Goal: Task Accomplishment & Management: Complete application form

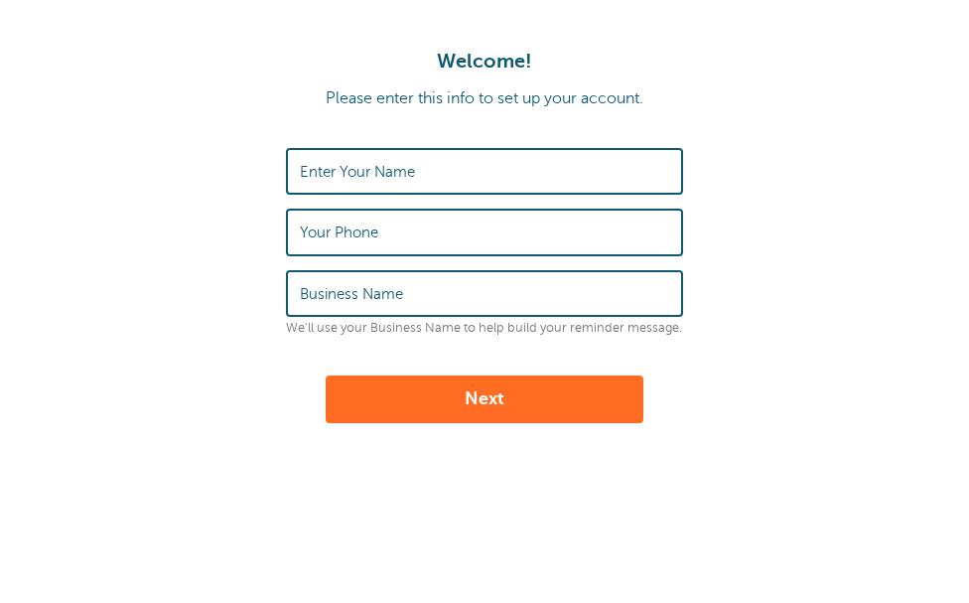
click at [426, 171] on input "Enter Your Name" at bounding box center [484, 171] width 369 height 43
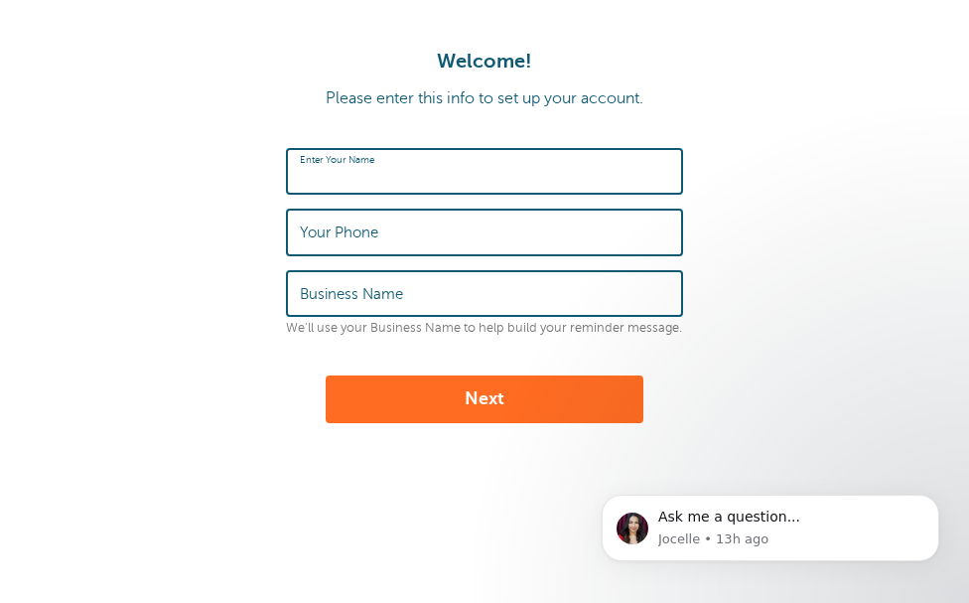
click at [512, 182] on input "Enter Your Name" at bounding box center [484, 171] width 369 height 43
type input "[PERSON_NAME]"
click at [474, 233] on input "Your Phone" at bounding box center [484, 232] width 369 height 43
type input "9016507875"
click at [414, 293] on input "Business Name" at bounding box center [484, 293] width 369 height 43
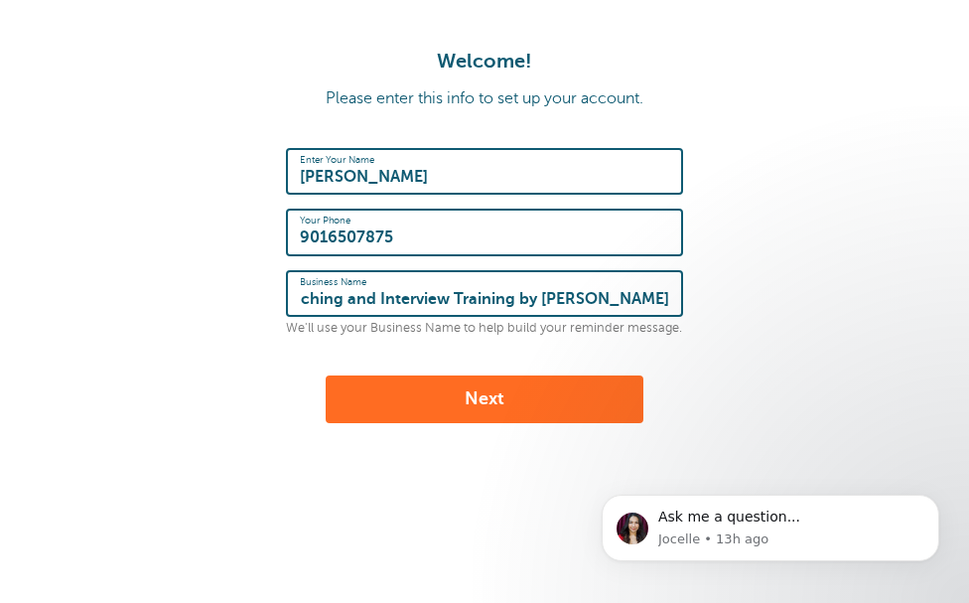
scroll to position [0, 114]
type input "Pageant Coaching and Interview Training by [PERSON_NAME]"
click at [401, 394] on button "Next" at bounding box center [485, 399] width 318 height 48
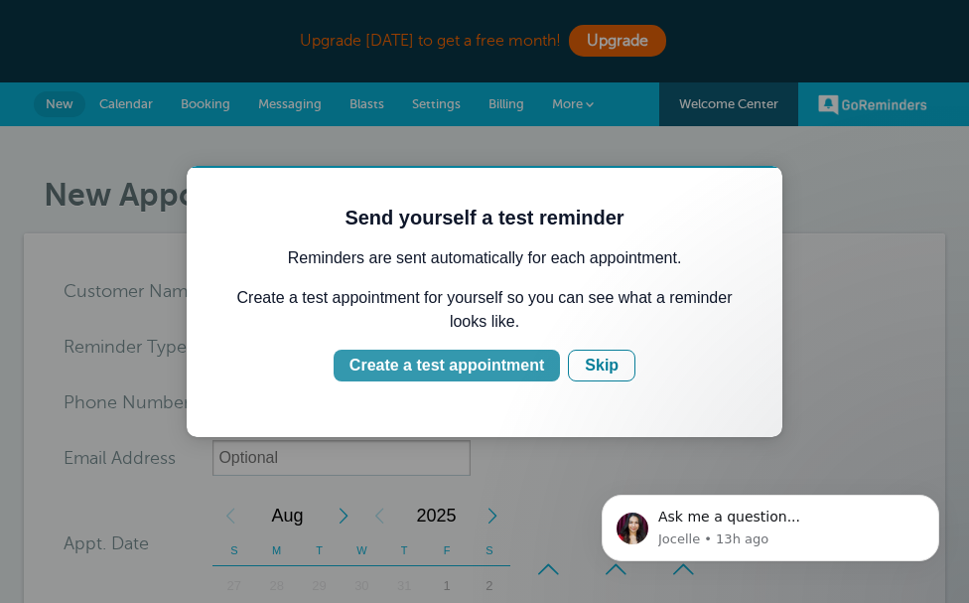
click at [516, 369] on div "Create a test appointment" at bounding box center [447, 366] width 195 height 24
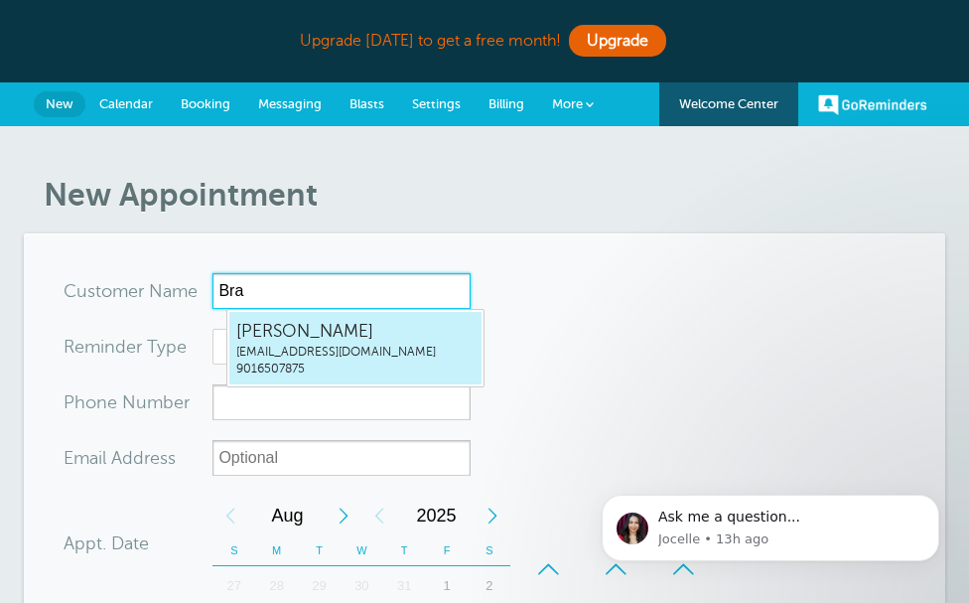
click at [354, 330] on span "[PERSON_NAME]" at bounding box center [355, 331] width 238 height 25
type input "BrandiJoMiddletonbrandijo100@gmail.com9016507875"
type input "[PERSON_NAME]"
type input "9016507875"
type input "brandijo100@gmail.com"
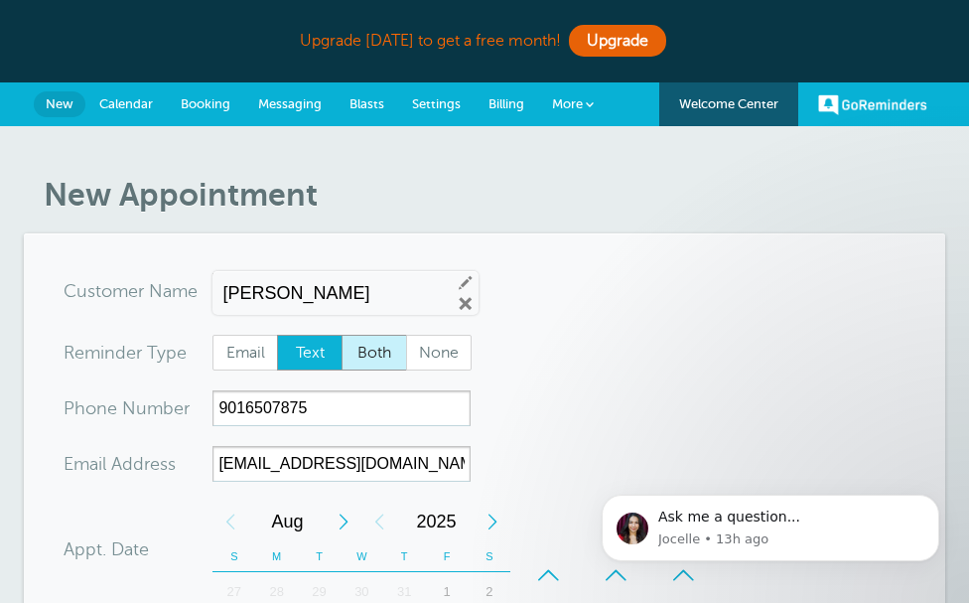
click at [383, 354] on span "Both" at bounding box center [375, 353] width 64 height 34
click at [342, 335] on input "Both" at bounding box center [341, 334] width 1 height 1
radio input "true"
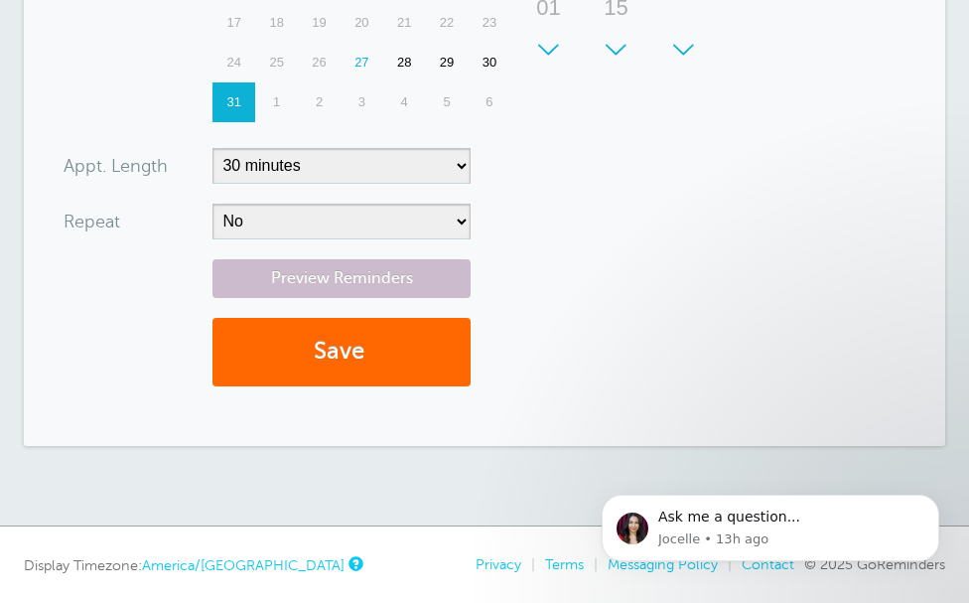
scroll to position [646, 0]
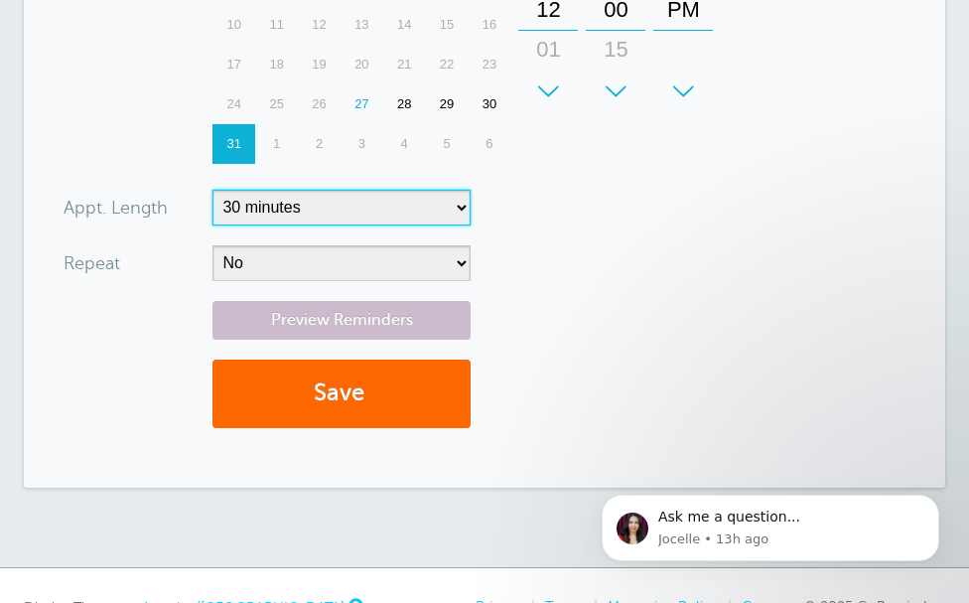
click at [470, 199] on select "5 minutes 10 minutes 15 minutes 20 minutes 25 minutes 30 minutes 35 minutes 40 …" at bounding box center [341, 208] width 258 height 36
select select "60"
click at [226, 190] on select "5 minutes 10 minutes 15 minutes 20 minutes 25 minutes 30 minutes 35 minutes 40 …" at bounding box center [341, 208] width 258 height 36
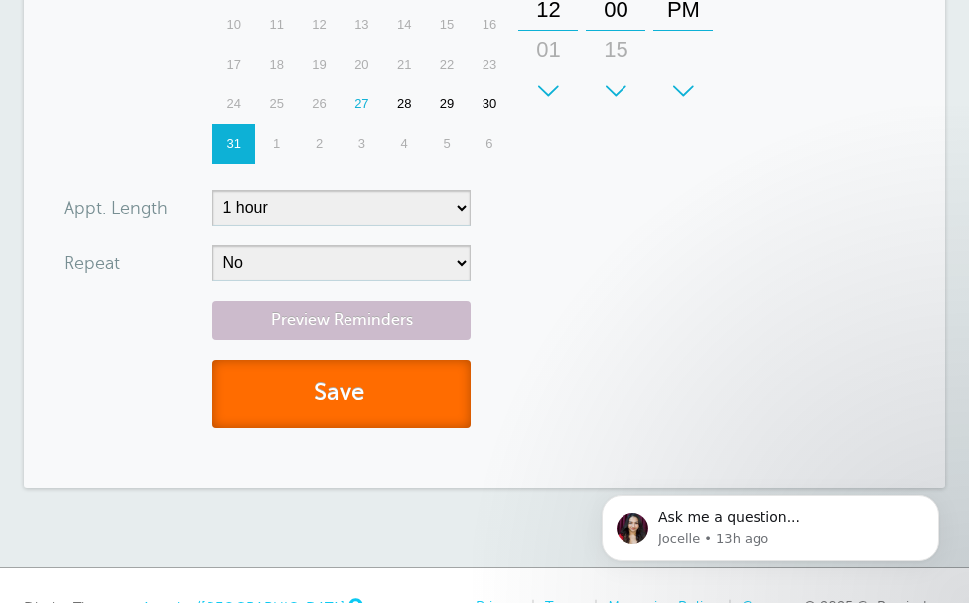
click at [410, 388] on button "Save" at bounding box center [341, 393] width 258 height 69
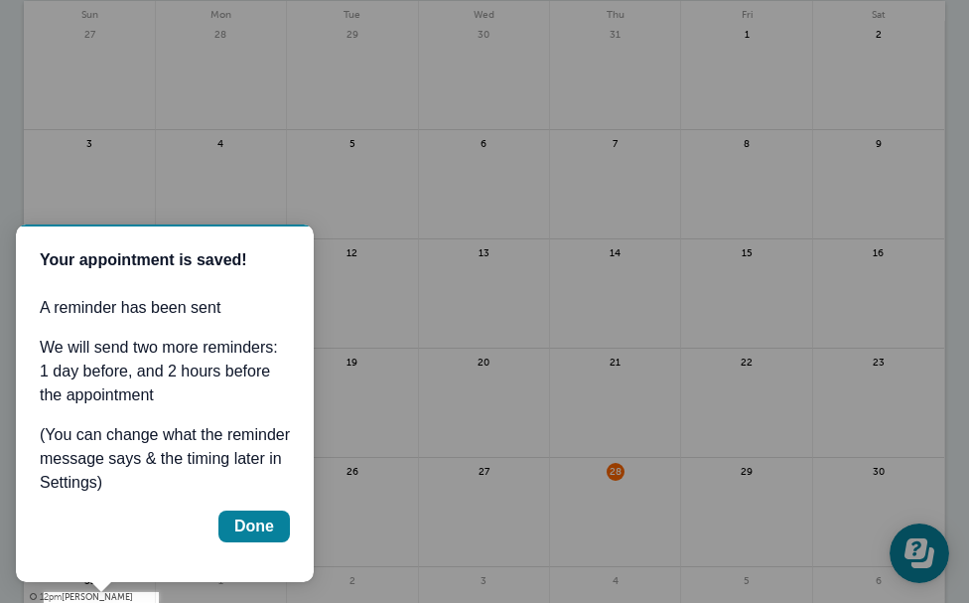
drag, startPoint x: 0, startPoint y: 0, endPoint x: 410, endPoint y: 388, distance: 564.7
click at [410, 388] on div at bounding box center [564, 301] width 810 height 603
click at [263, 531] on div "Done" at bounding box center [254, 526] width 40 height 24
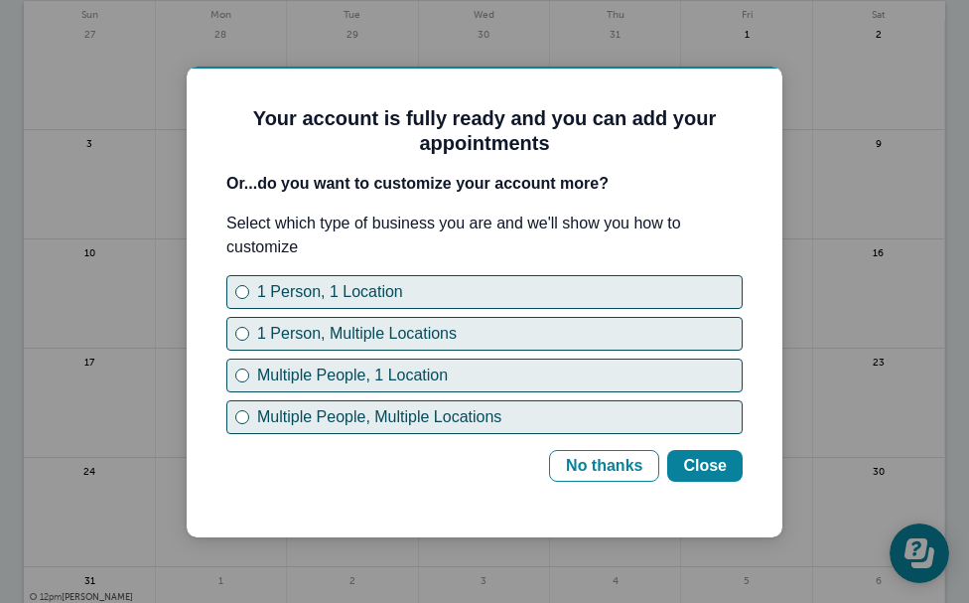
click at [818, 317] on div at bounding box center [484, 301] width 969 height 603
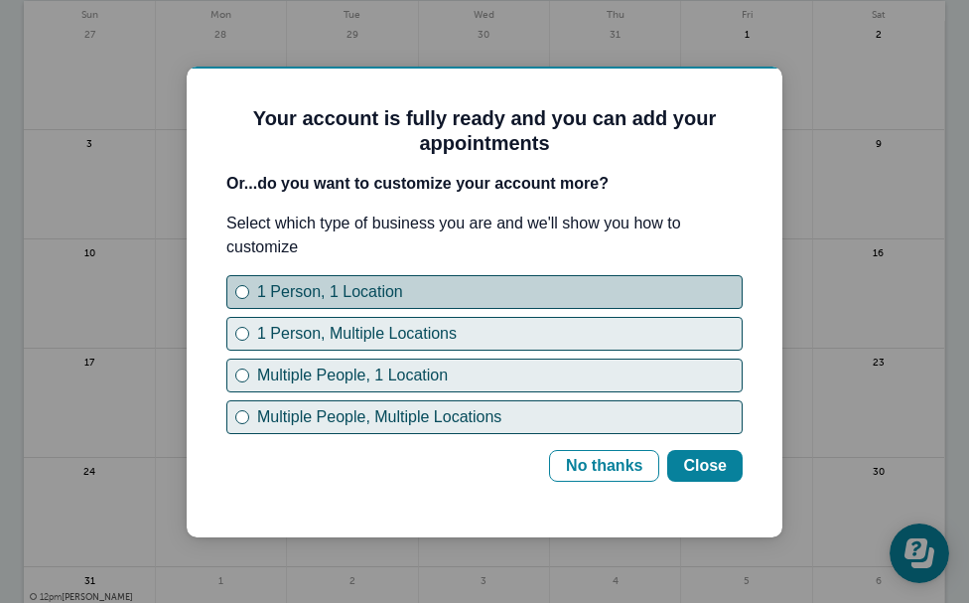
click at [239, 291] on div "1 Person, 1 Location" at bounding box center [242, 292] width 8 height 8
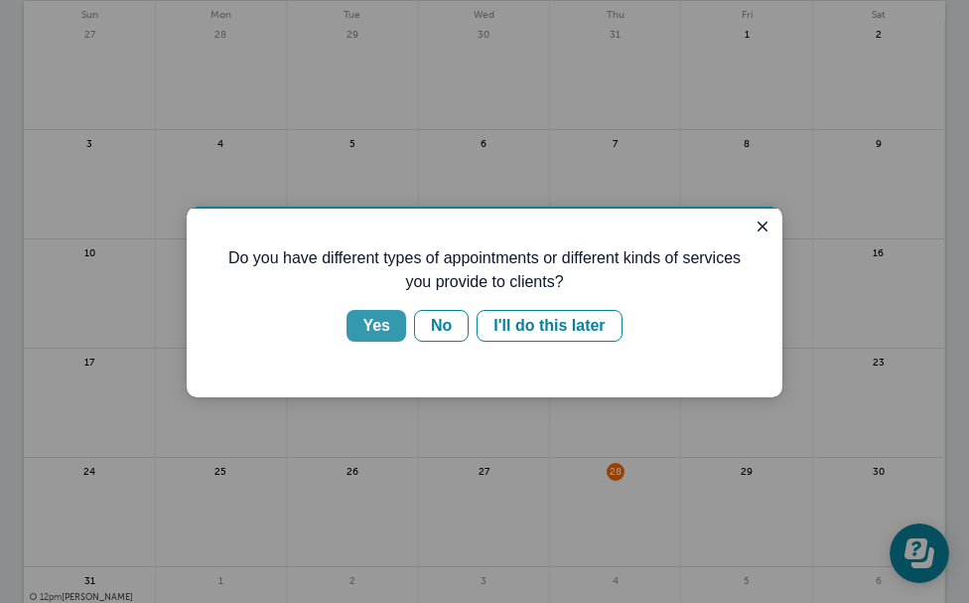
click at [381, 331] on div "Yes" at bounding box center [376, 326] width 28 height 24
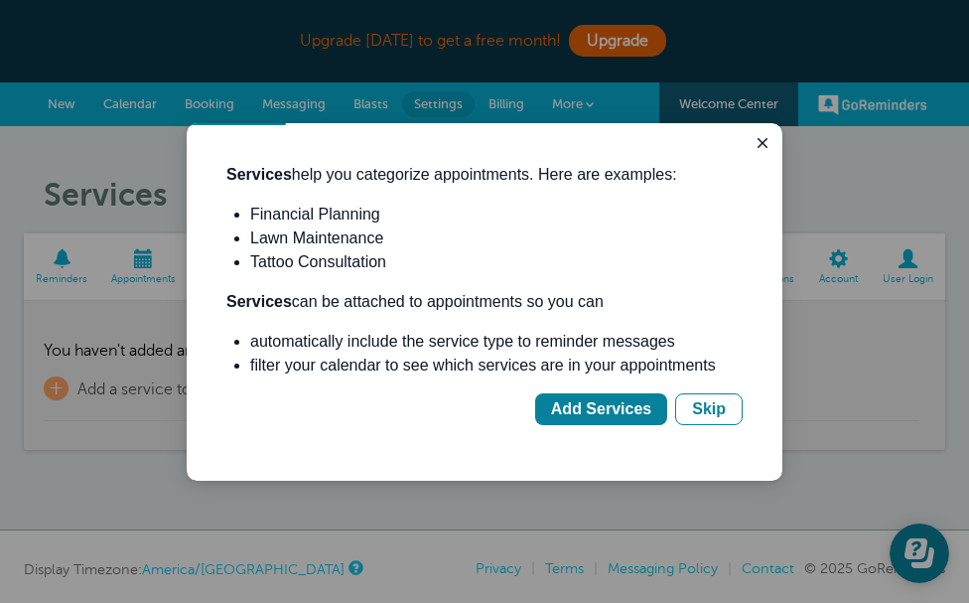
click at [381, 331] on li "automatically include the service type to reminder messages" at bounding box center [496, 342] width 493 height 24
click at [574, 415] on div "Add Services" at bounding box center [601, 409] width 100 height 24
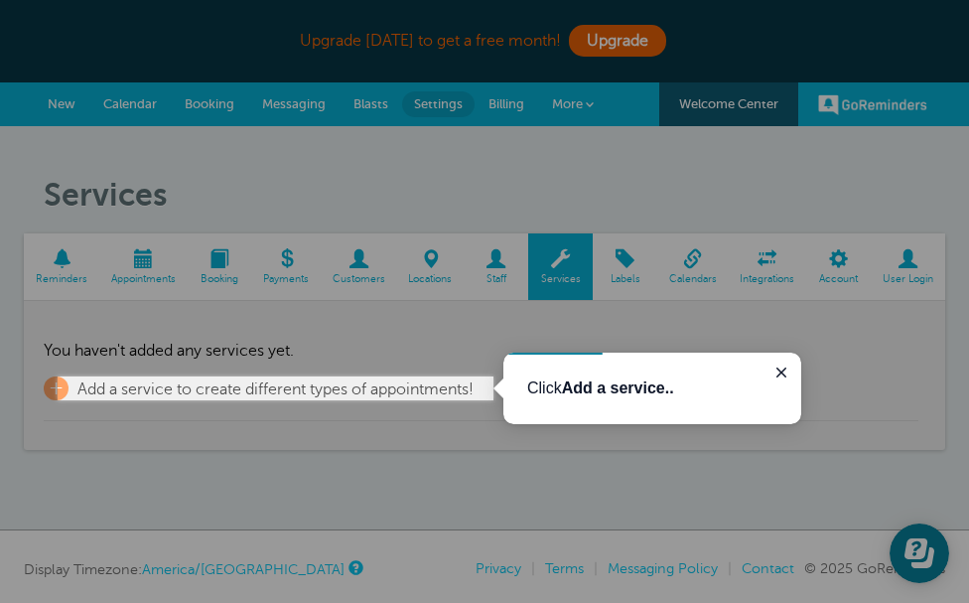
click at [609, 386] on b "Add a service.." at bounding box center [618, 387] width 112 height 17
click at [365, 380] on span "Add a service to create different types of appointments!" at bounding box center [275, 389] width 396 height 18
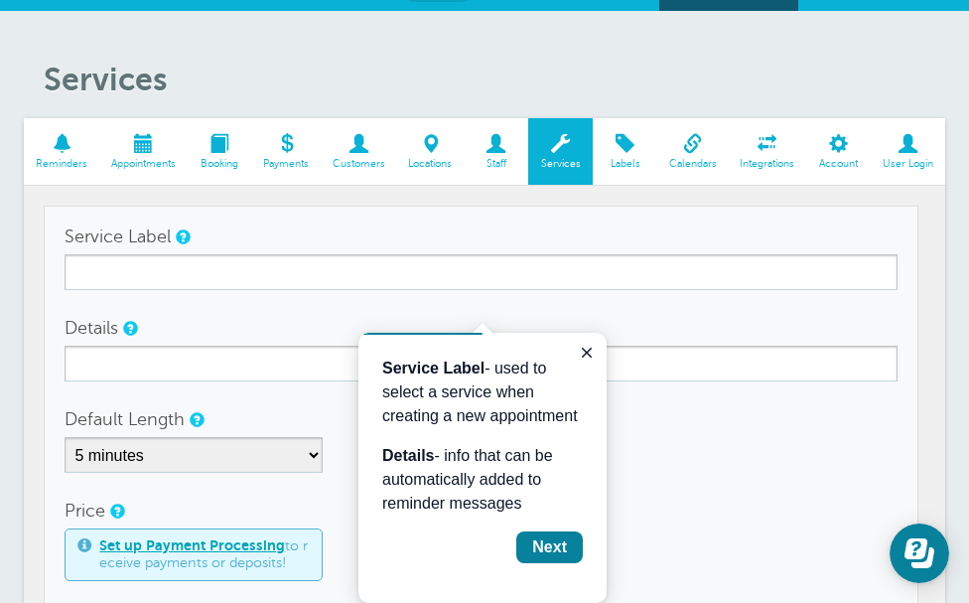
scroll to position [110, 0]
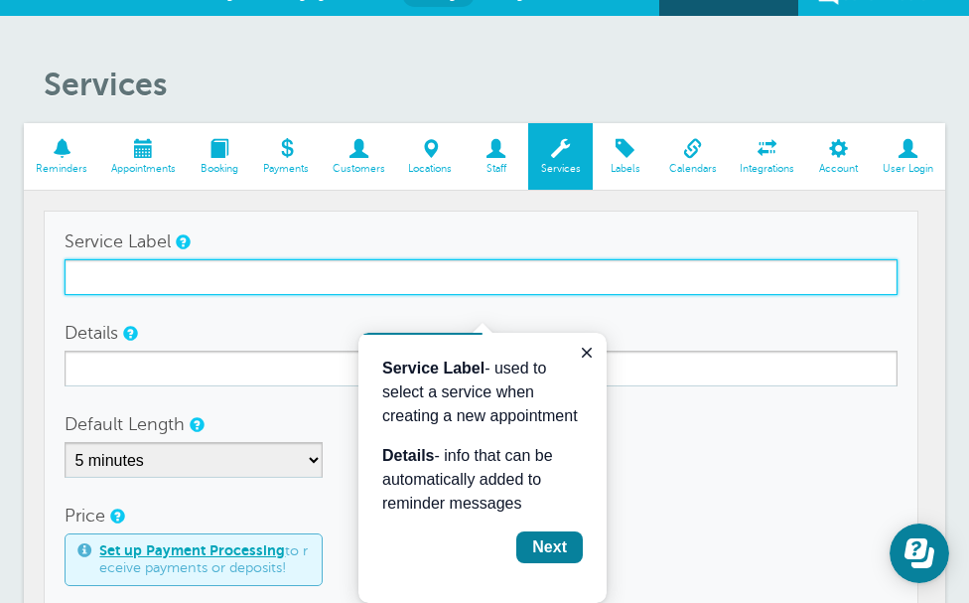
click at [481, 278] on input "Service Label" at bounding box center [481, 277] width 833 height 36
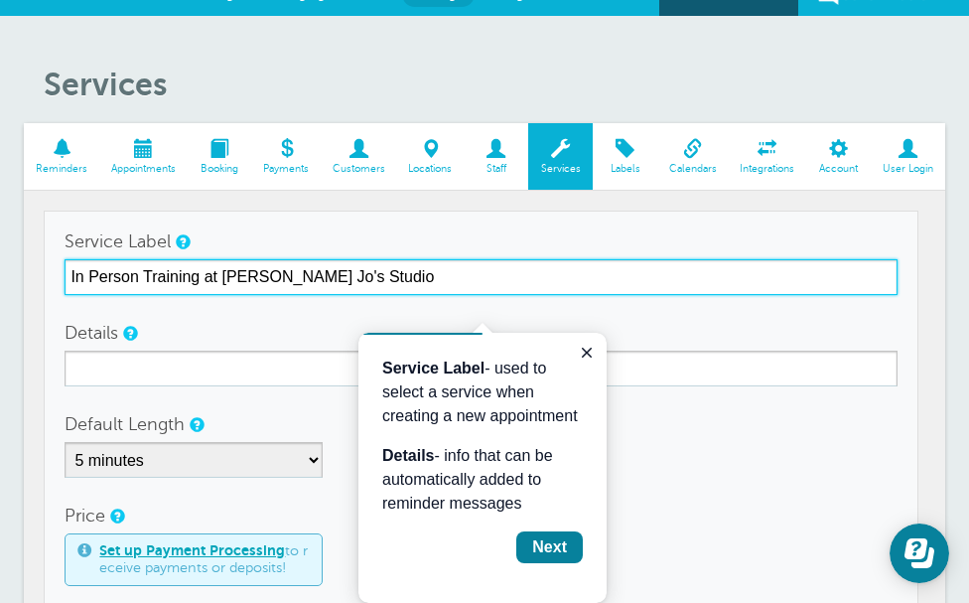
type input "In Person Training at Brandi Jo's Studio"
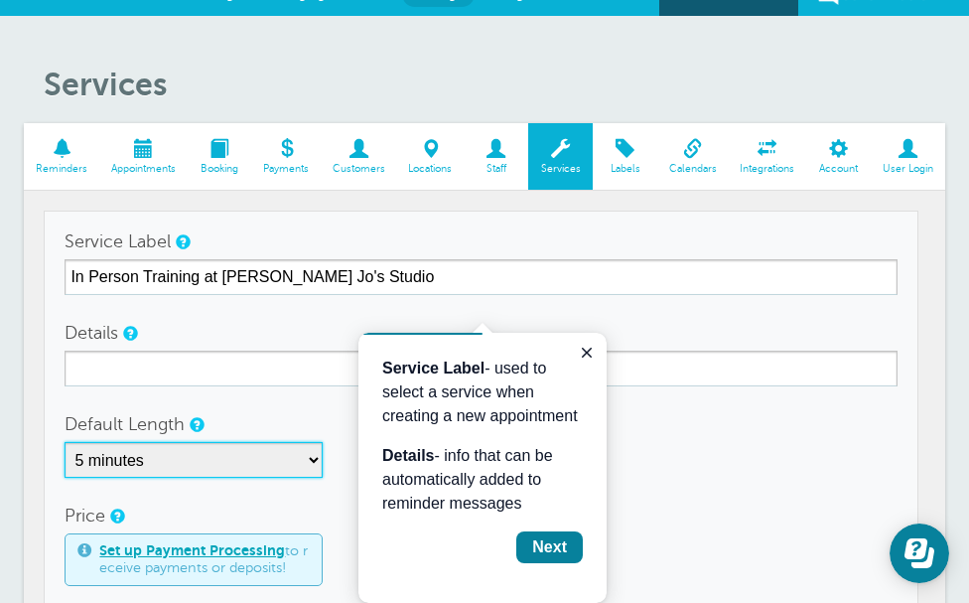
click at [323, 464] on select "5 minutes 10 minutes 15 minutes 20 minutes 25 minutes 30 minutes 35 minutes 40 …" at bounding box center [194, 460] width 258 height 36
select select "60"
click at [78, 442] on select "5 minutes 10 minutes 15 minutes 20 minutes 25 minutes 30 minutes 35 minutes 40 …" at bounding box center [194, 460] width 258 height 36
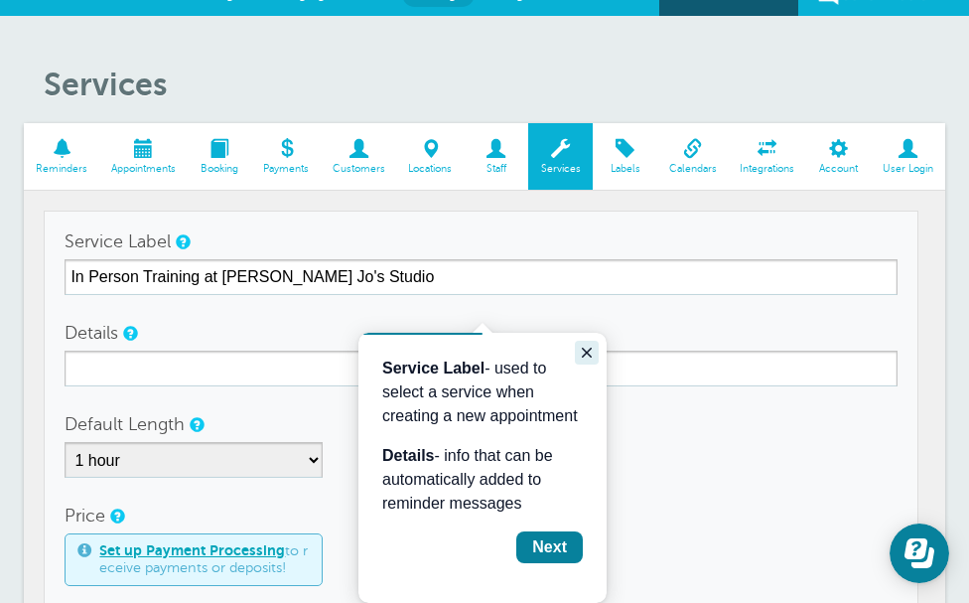
click at [589, 354] on icon "Close guide" at bounding box center [587, 353] width 10 height 10
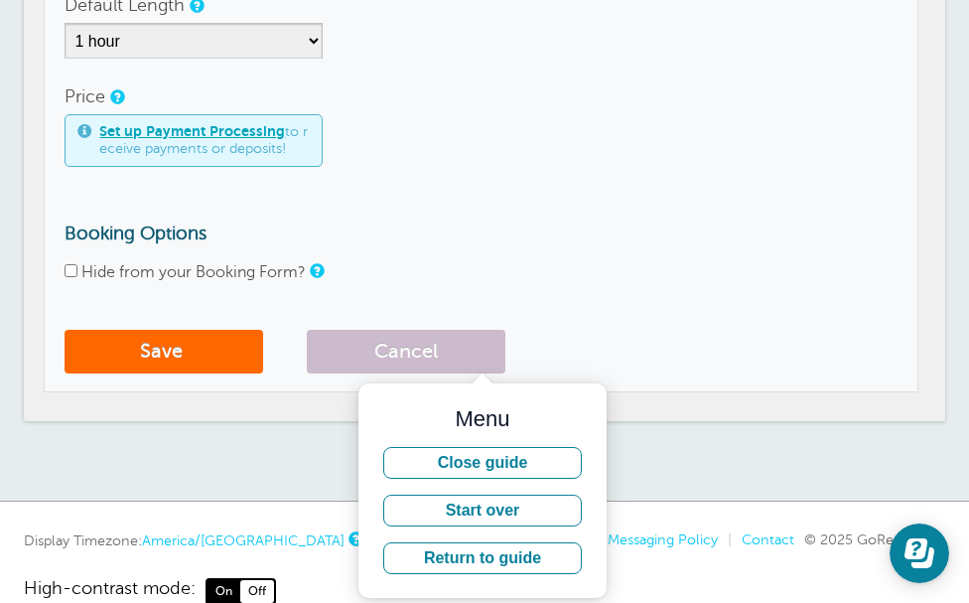
scroll to position [548, 0]
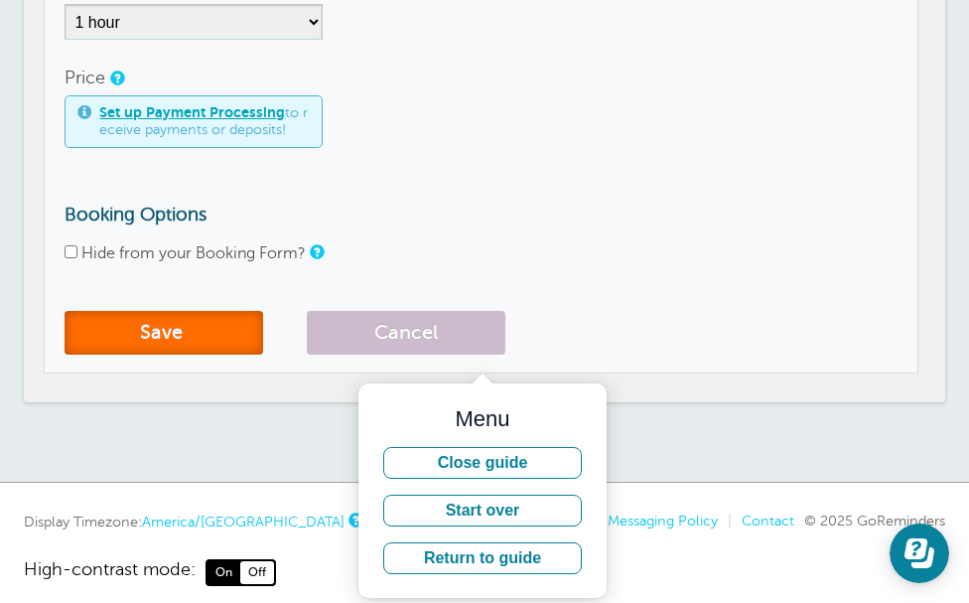
click at [196, 333] on button "Save" at bounding box center [164, 333] width 199 height 44
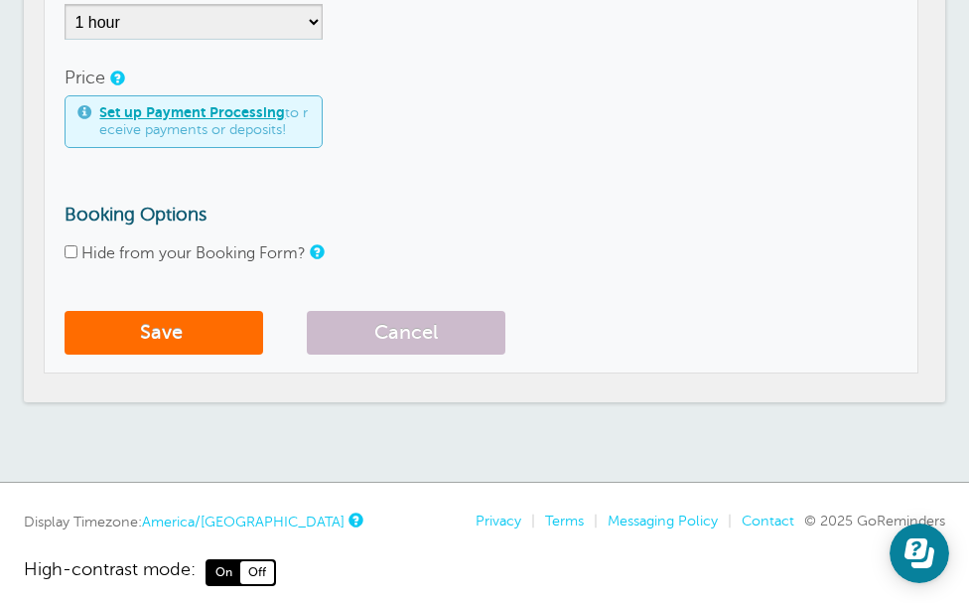
scroll to position [461, 0]
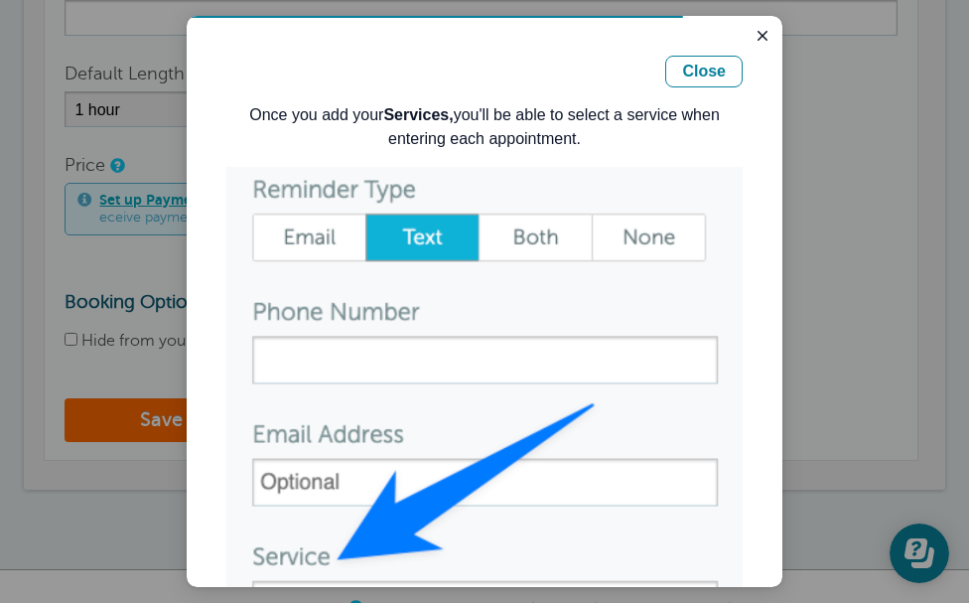
click at [83, 336] on div at bounding box center [484, 301] width 969 height 603
click at [828, 199] on div at bounding box center [484, 301] width 969 height 603
click at [689, 226] on img "Guide" at bounding box center [484, 410] width 516 height 487
drag, startPoint x: 973, startPoint y: 13, endPoint x: 84, endPoint y: 339, distance: 946.5
click at [84, 339] on div at bounding box center [484, 301] width 969 height 603
